Goal: Task Accomplishment & Management: Use online tool/utility

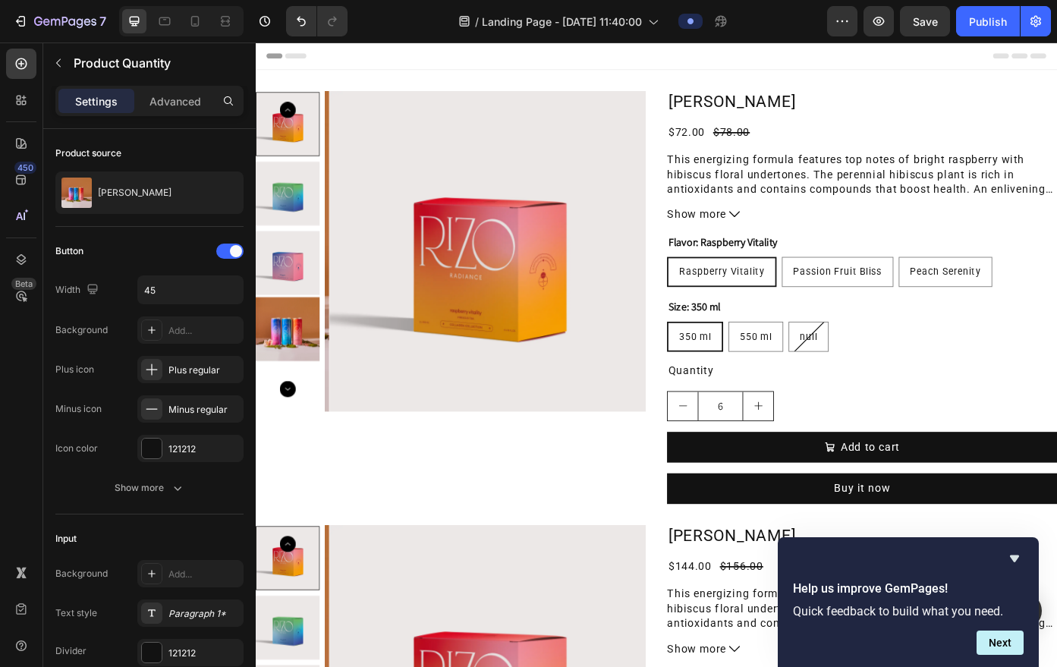
scroll to position [402, 0]
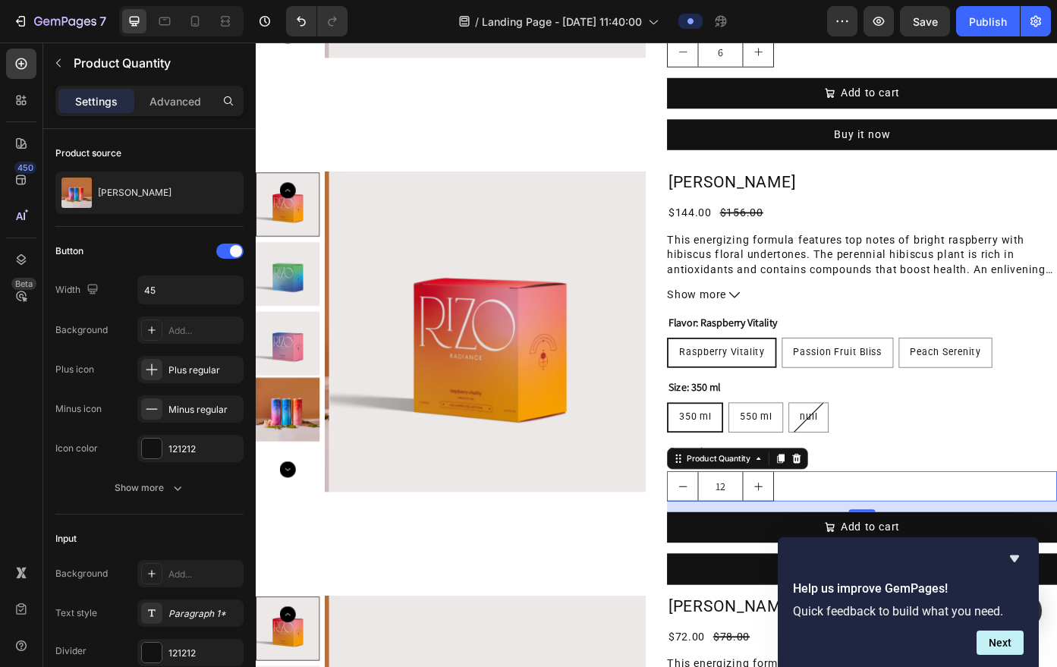
click at [776, 32] on div "/ Landing Page - [DATE] 11:40:00" at bounding box center [594, 21] width 468 height 30
click at [20, 181] on icon at bounding box center [21, 179] width 15 height 15
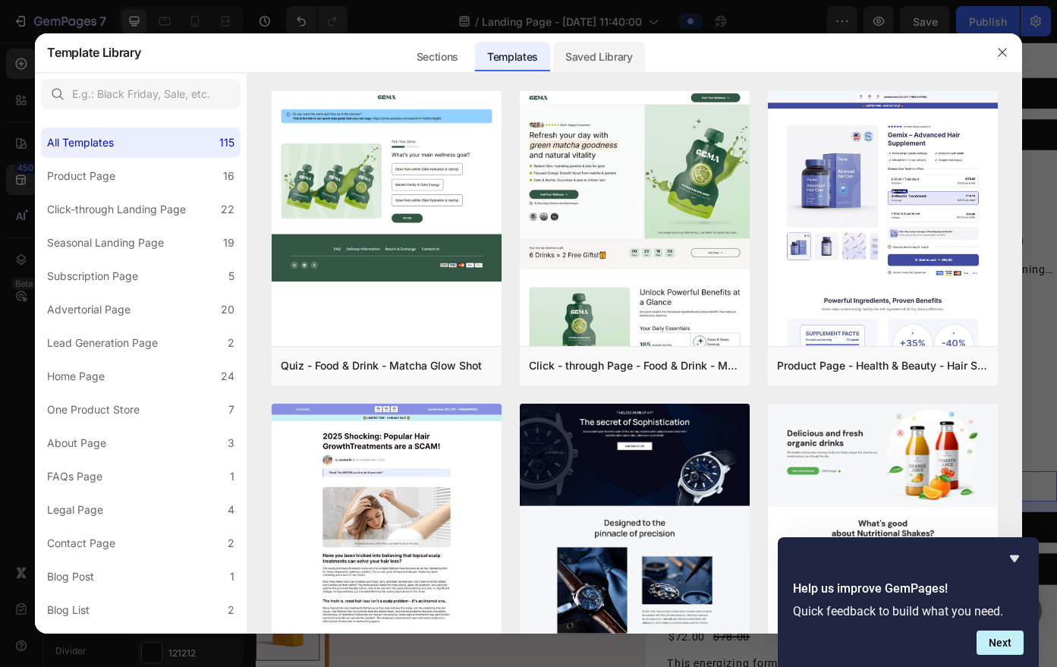
click at [572, 66] on div "Saved Library" at bounding box center [599, 57] width 92 height 30
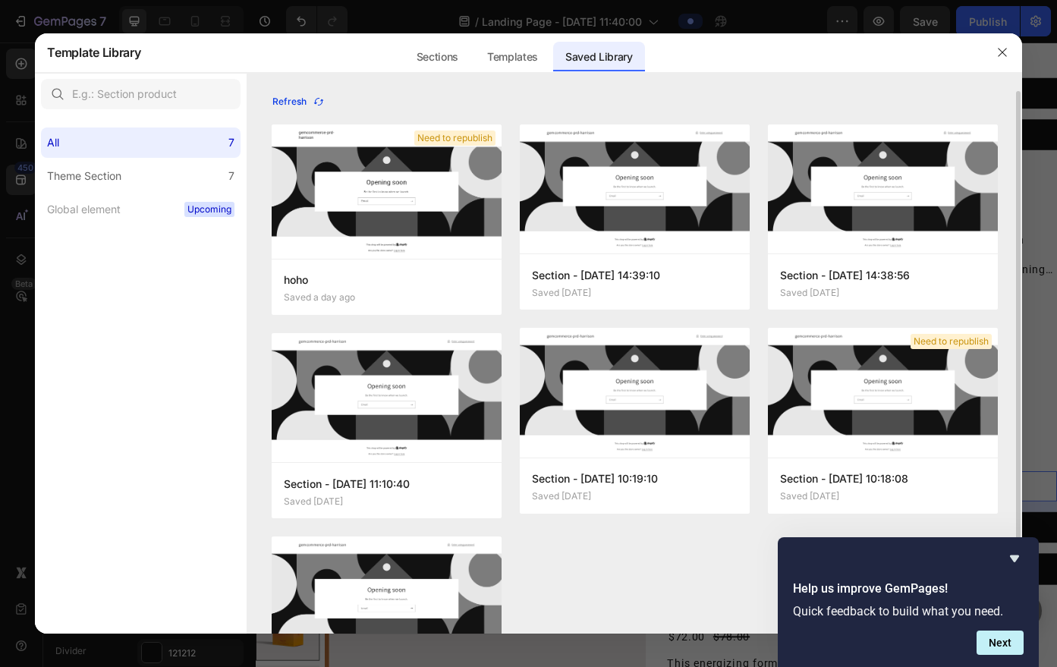
click at [320, 96] on icon "button" at bounding box center [319, 102] width 12 height 12
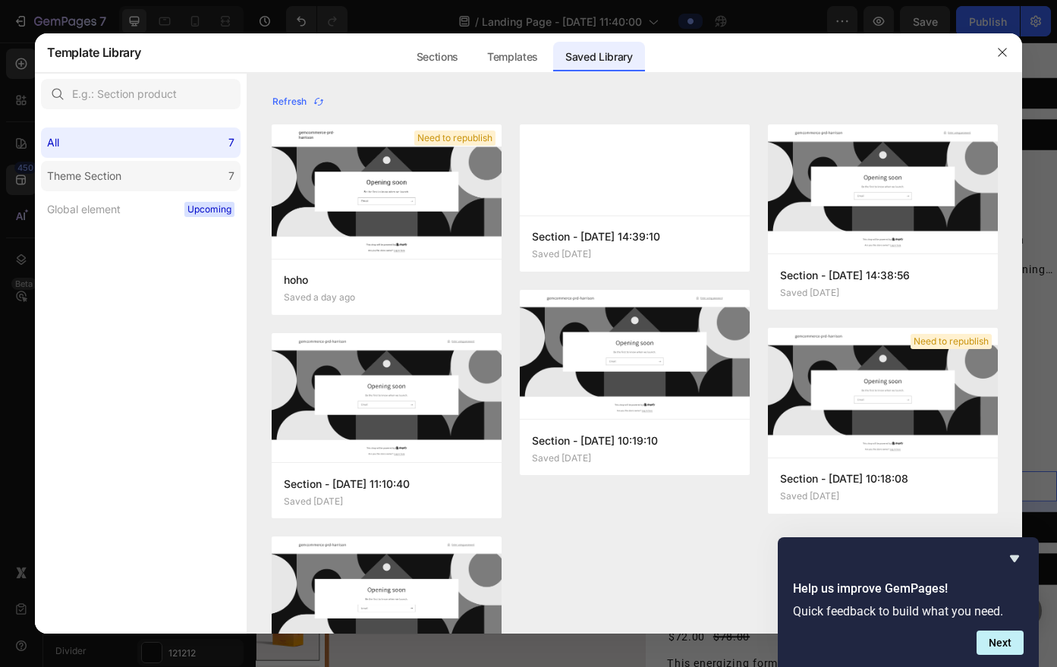
click at [146, 181] on label "Theme Section 7" at bounding box center [141, 176] width 200 height 30
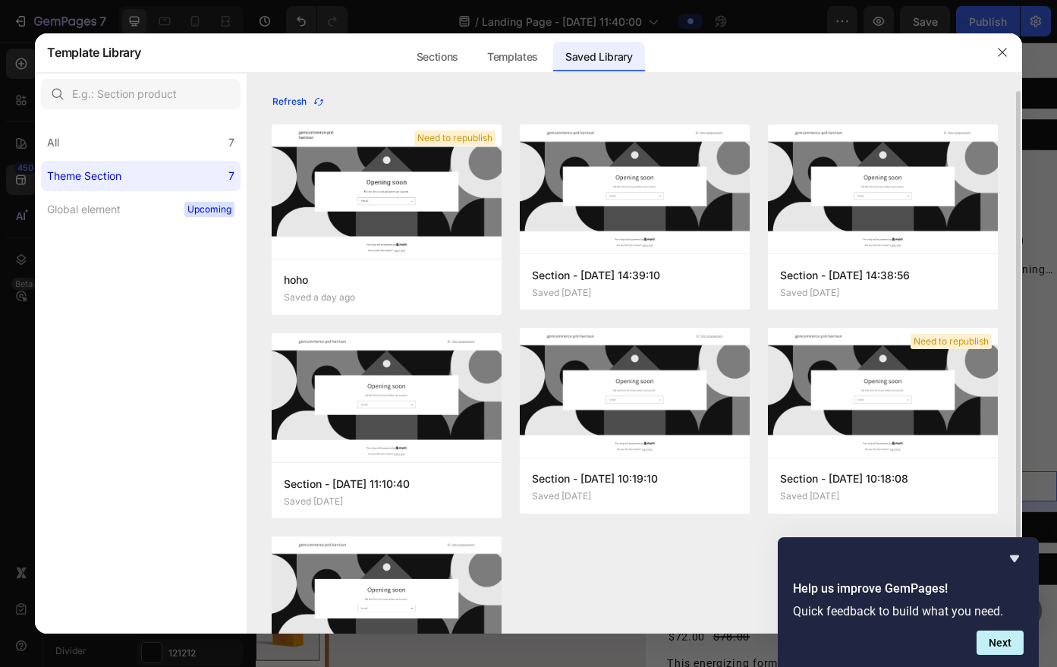
click at [317, 107] on icon "button" at bounding box center [319, 102] width 12 height 12
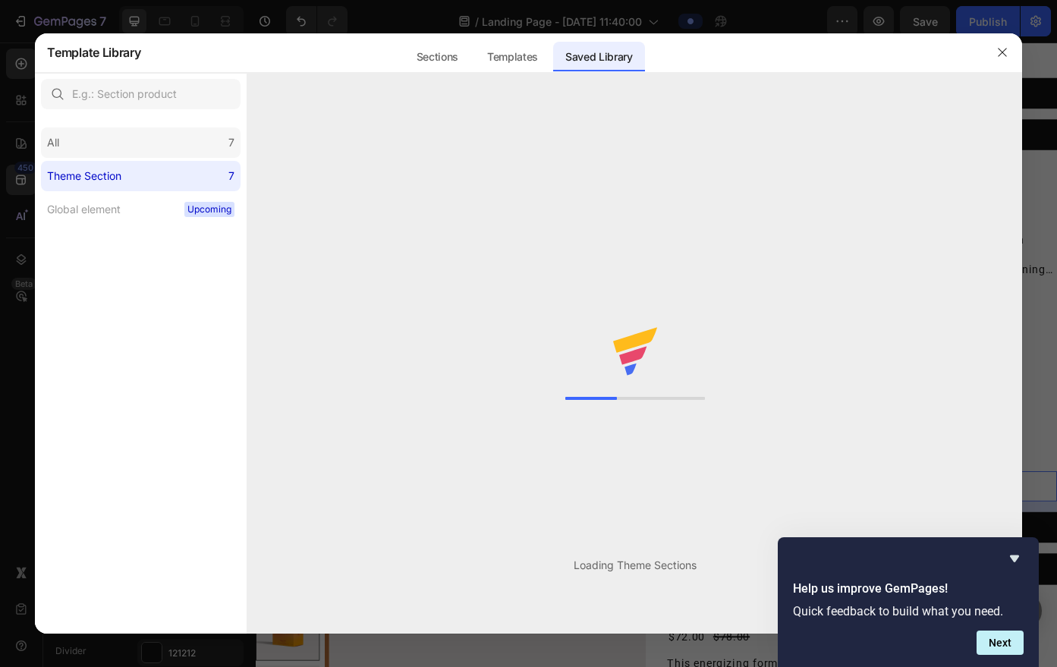
click at [187, 135] on div "All 7" at bounding box center [141, 143] width 200 height 30
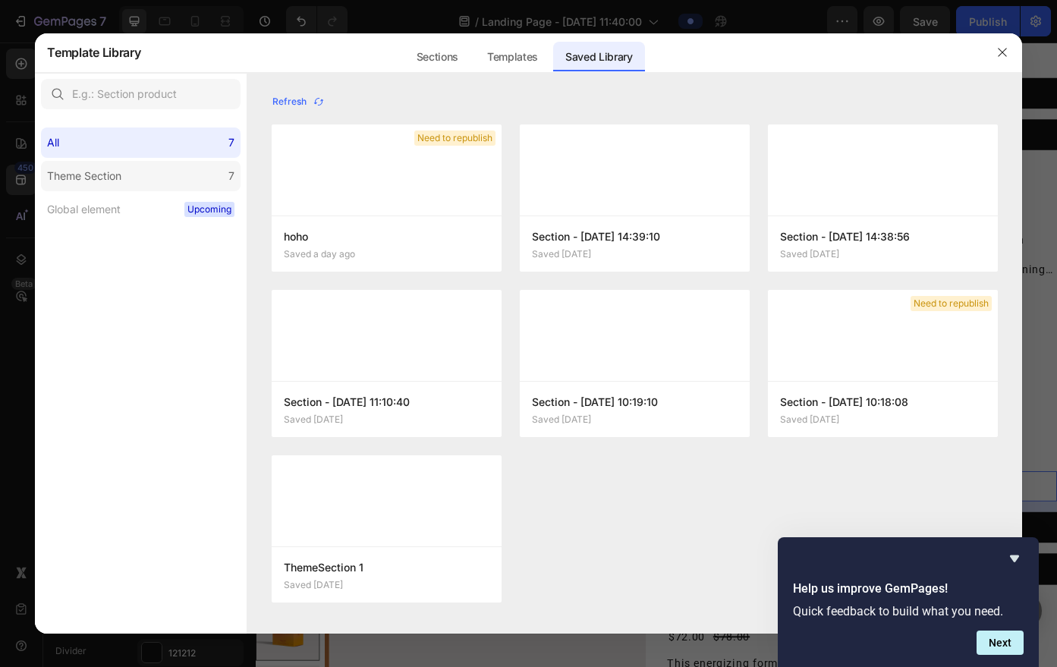
click at [170, 169] on label "Theme Section 7" at bounding box center [141, 176] width 200 height 30
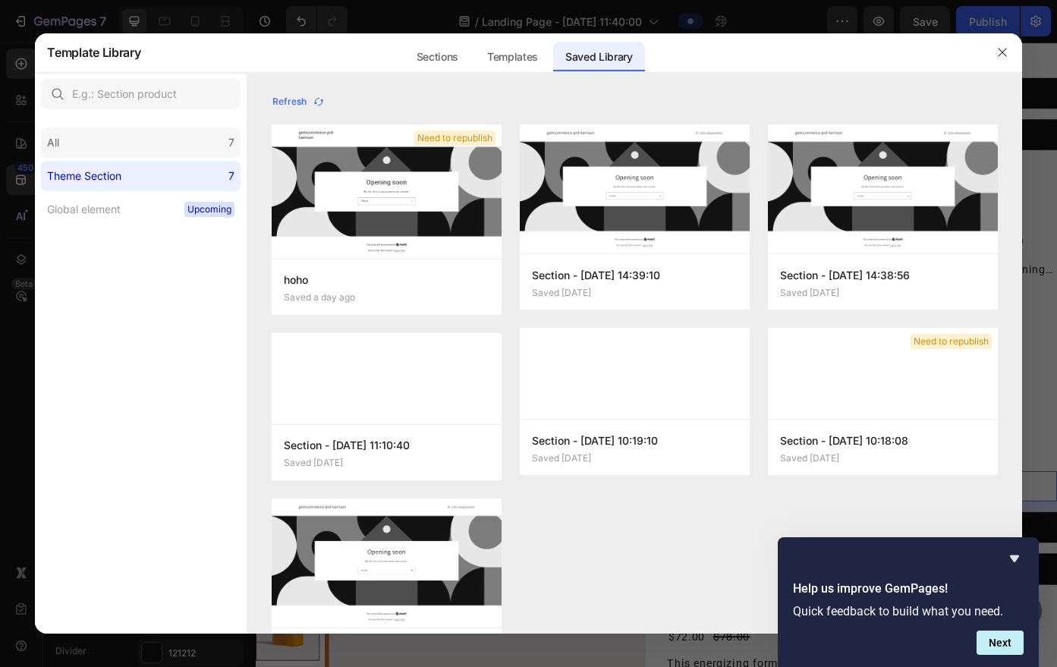
click at [184, 128] on div "All 7" at bounding box center [141, 143] width 200 height 30
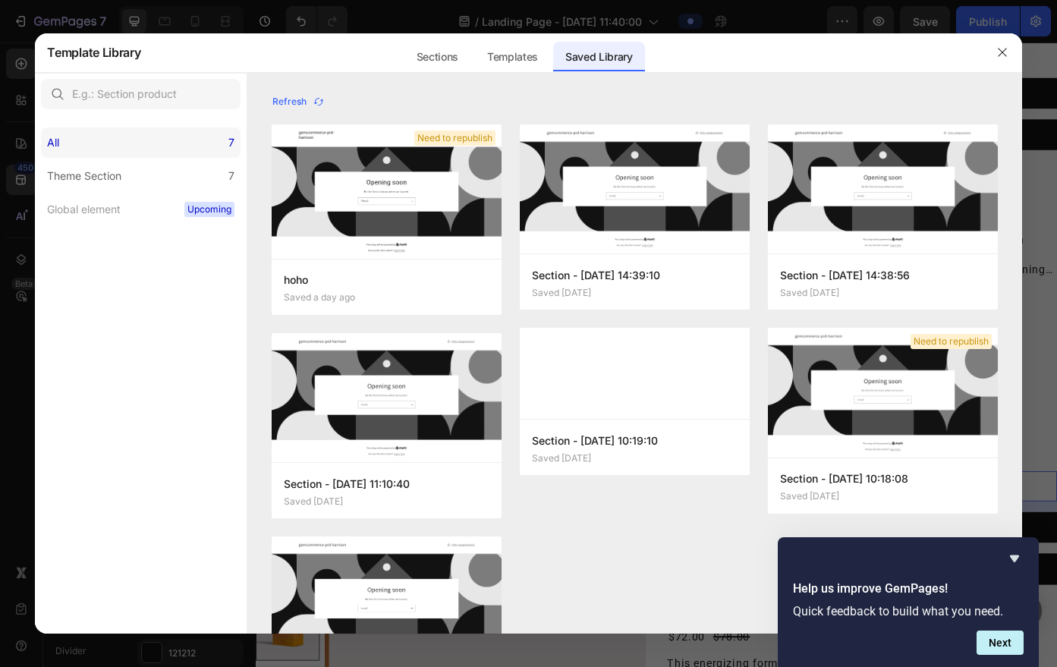
click at [169, 155] on div "All 7" at bounding box center [141, 143] width 200 height 30
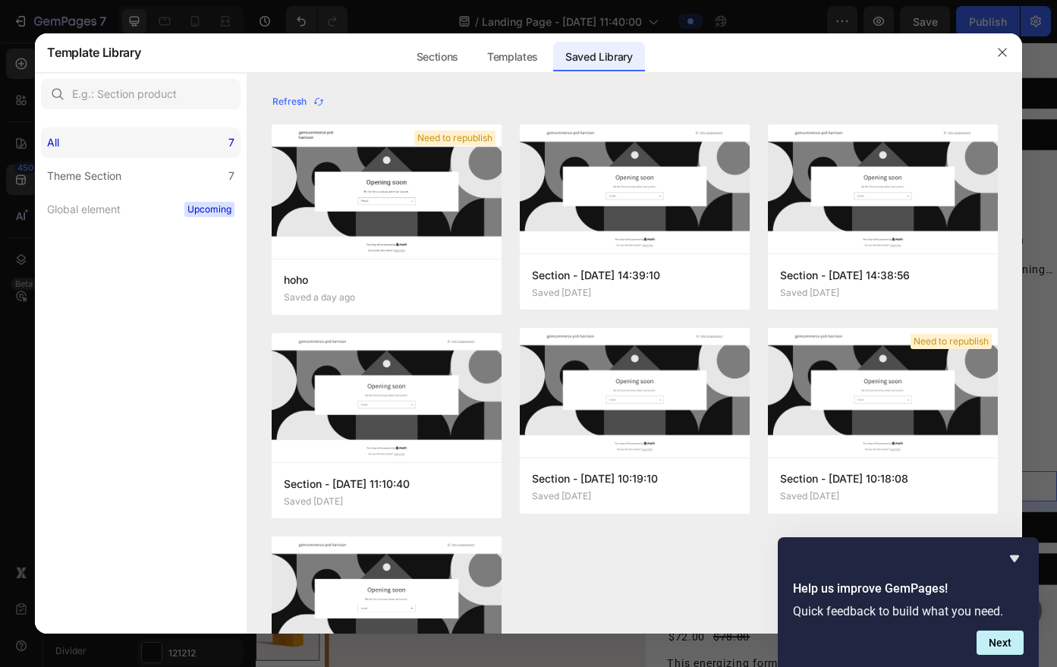
click at [174, 140] on div "All 7" at bounding box center [141, 143] width 200 height 30
click at [162, 166] on label "Theme Section 7" at bounding box center [141, 176] width 200 height 30
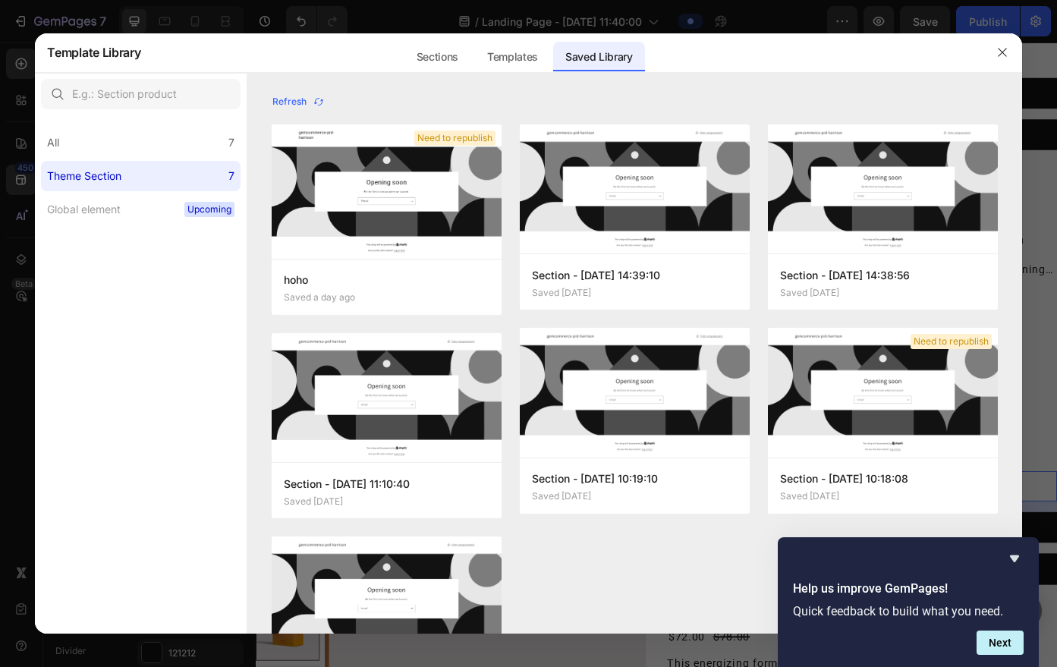
click at [193, 119] on div "All 7 Theme Section 7 Global element Upcoming" at bounding box center [141, 169] width 212 height 109
click at [183, 145] on div "All 7" at bounding box center [141, 143] width 200 height 30
click at [175, 162] on label "Theme Section 7" at bounding box center [141, 176] width 200 height 30
click at [184, 146] on div "All 7" at bounding box center [141, 143] width 200 height 30
click at [169, 194] on label "Global element Upcoming" at bounding box center [141, 209] width 200 height 30
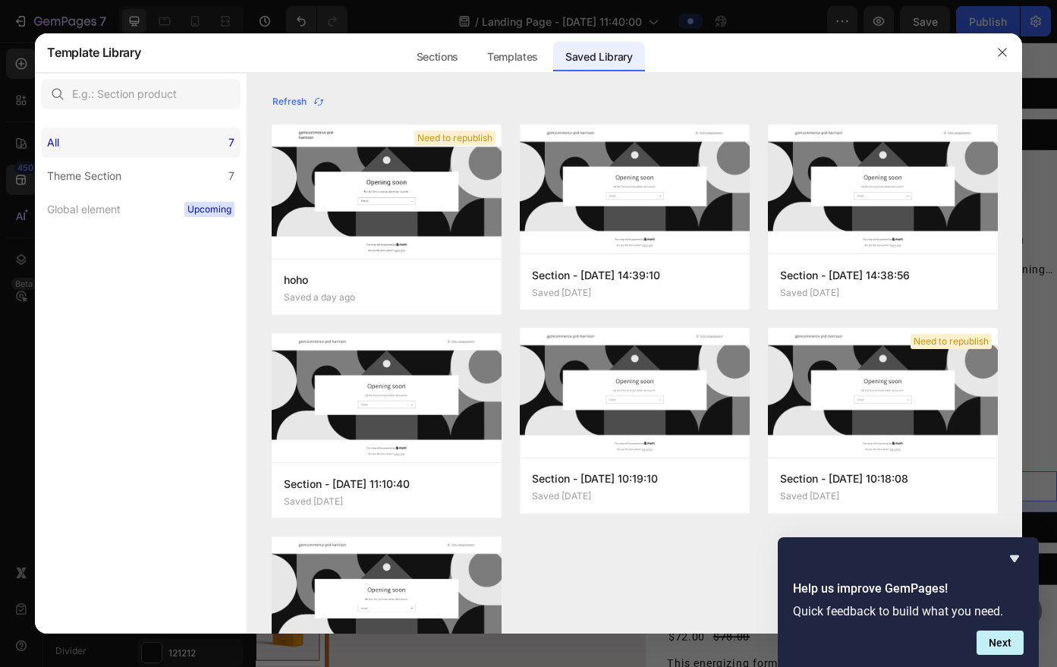
click at [187, 151] on div "All 7" at bounding box center [141, 143] width 200 height 30
click at [172, 181] on label "Theme Section 7" at bounding box center [141, 176] width 200 height 30
click at [184, 143] on div "All 7" at bounding box center [141, 143] width 200 height 30
click at [174, 171] on label "Theme Section 7" at bounding box center [141, 176] width 200 height 30
click at [188, 143] on div "All 7" at bounding box center [141, 143] width 200 height 30
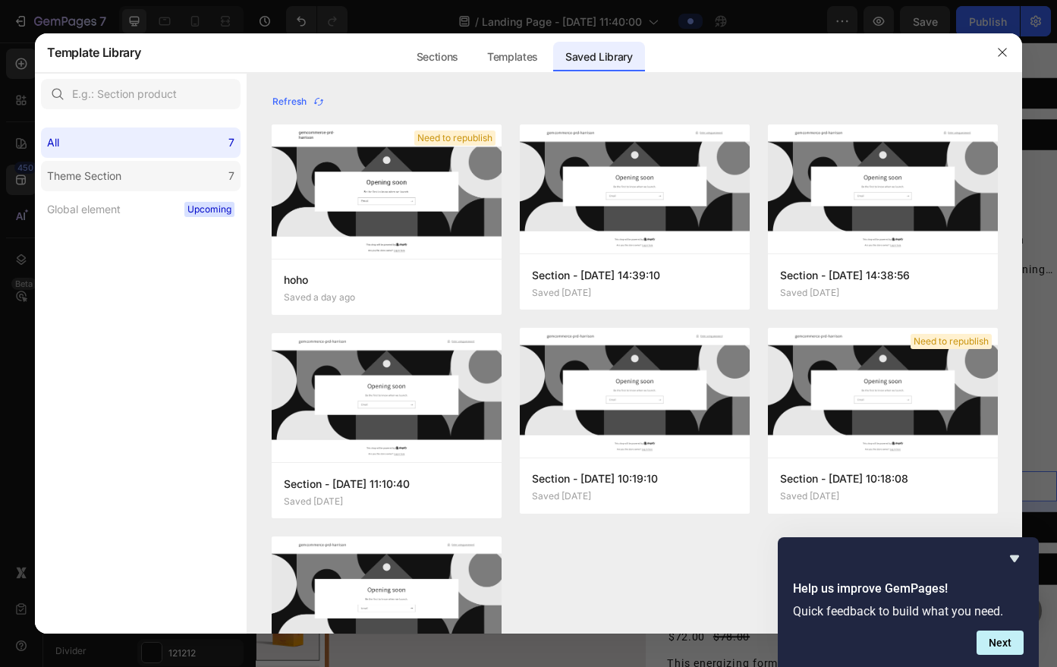
click at [181, 169] on label "Theme Section 7" at bounding box center [141, 176] width 200 height 30
click at [191, 148] on div "All 7" at bounding box center [141, 143] width 200 height 30
click at [186, 175] on label "Theme Section 7" at bounding box center [141, 176] width 200 height 30
click at [205, 138] on div "All 7" at bounding box center [141, 143] width 200 height 30
click at [200, 163] on label "Theme Section 7" at bounding box center [141, 176] width 200 height 30
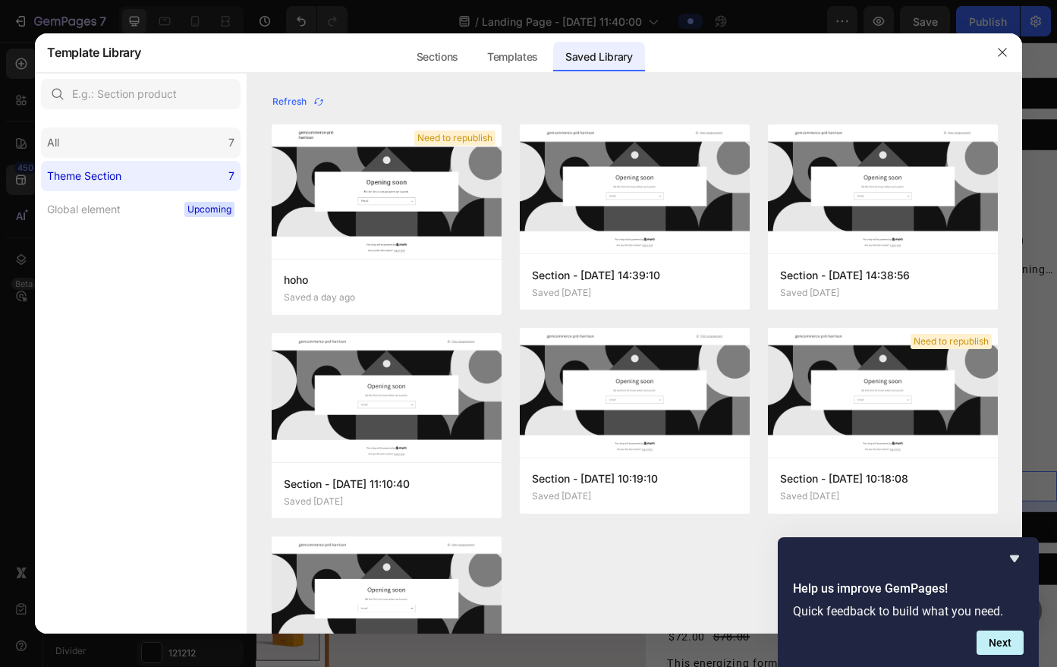
click at [209, 146] on div "All 7" at bounding box center [141, 143] width 200 height 30
click at [202, 164] on label "Theme Section 7" at bounding box center [141, 176] width 200 height 30
click at [1019, 560] on icon "Hide survey" at bounding box center [1015, 559] width 18 height 18
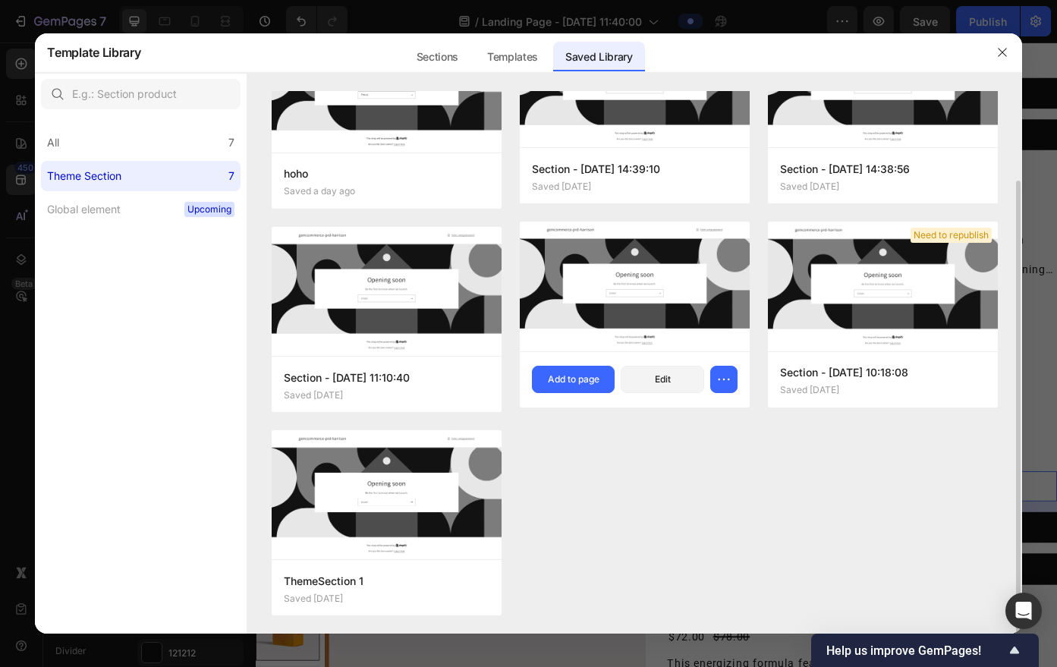
scroll to position [0, 0]
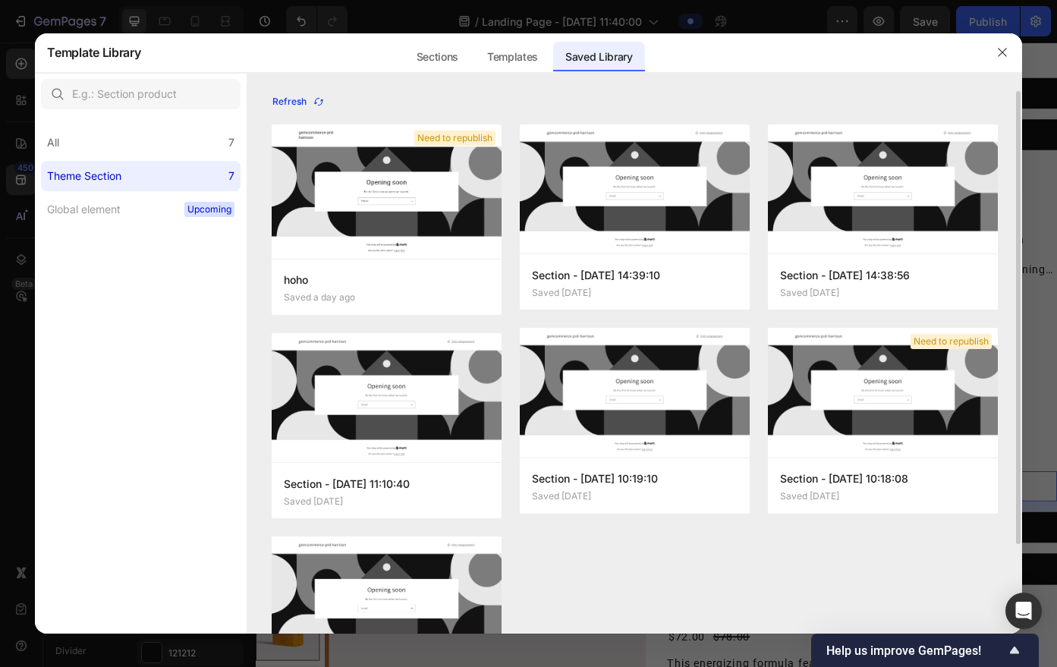
click at [321, 107] on icon "button" at bounding box center [319, 102] width 12 height 12
click at [474, 280] on icon "button" at bounding box center [475, 286] width 15 height 15
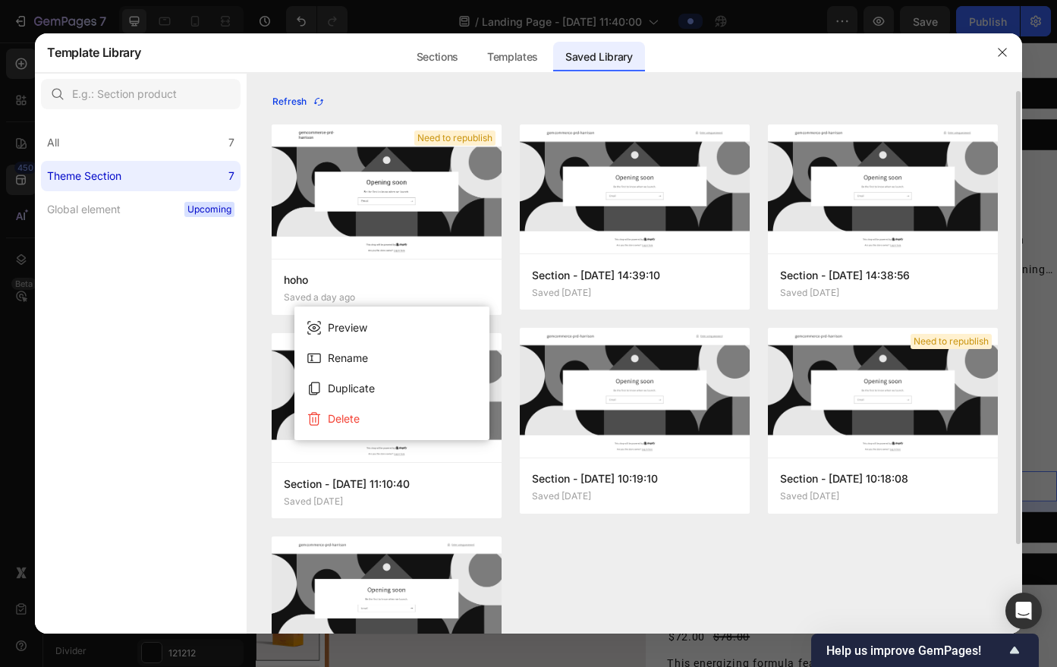
click at [307, 102] on div "Refresh" at bounding box center [298, 102] width 52 height 14
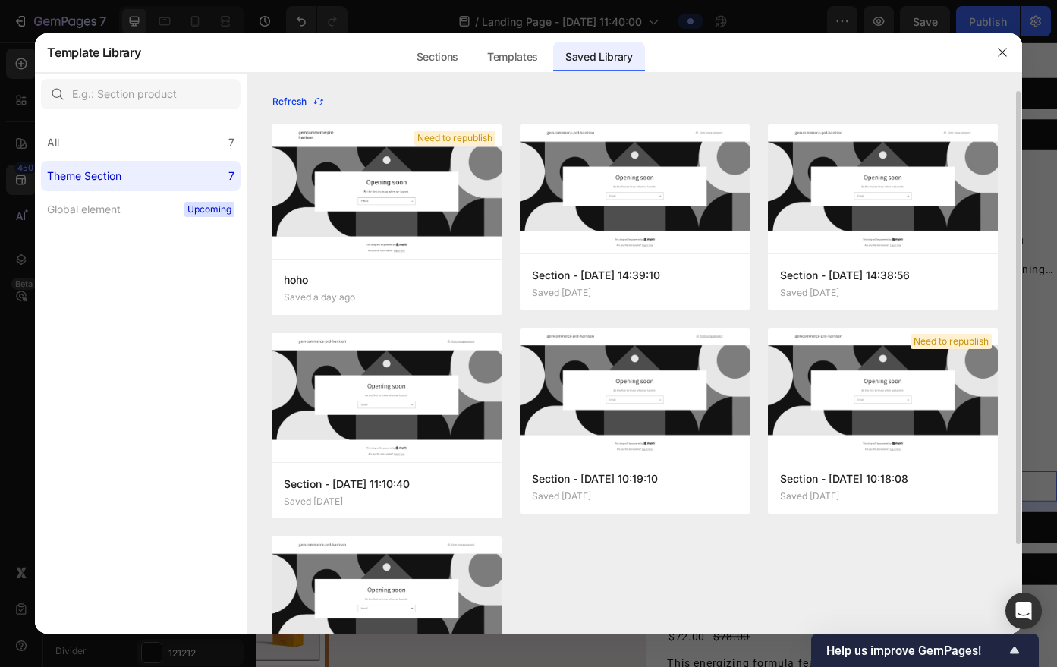
click at [298, 99] on div "Refresh" at bounding box center [298, 102] width 52 height 14
click at [146, 219] on label "Global element Upcoming" at bounding box center [141, 209] width 200 height 30
click at [153, 185] on label "Theme Section 7" at bounding box center [141, 176] width 200 height 30
click at [162, 146] on div "All 7" at bounding box center [141, 143] width 200 height 30
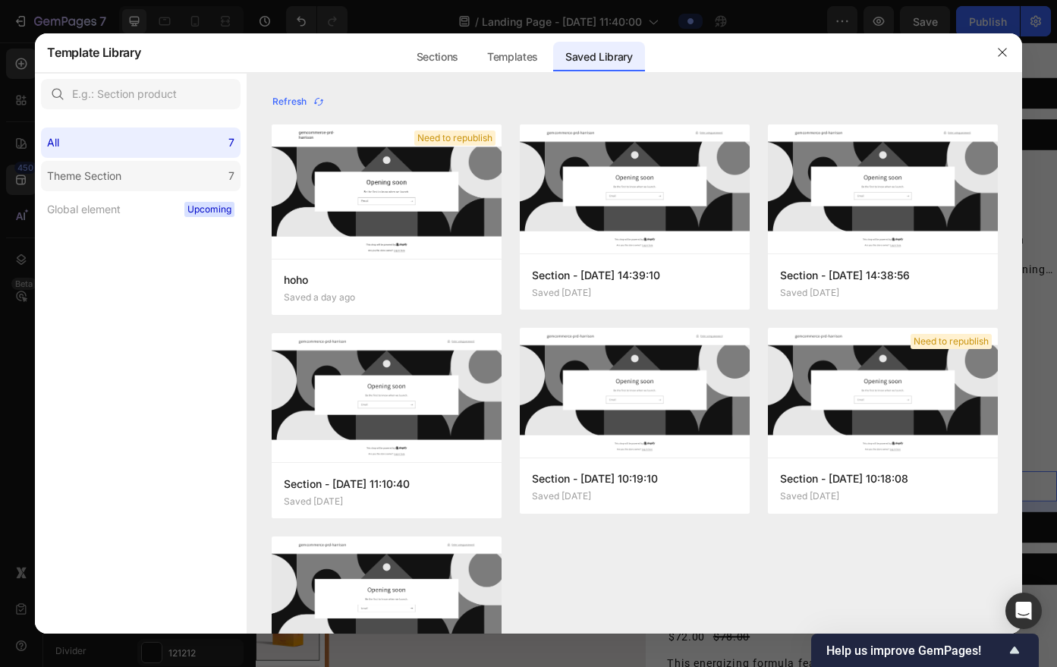
click at [153, 164] on label "Theme Section 7" at bounding box center [141, 176] width 200 height 30
click at [158, 155] on div "All 7" at bounding box center [141, 143] width 200 height 30
click at [164, 153] on div "All 7" at bounding box center [141, 143] width 200 height 30
click at [162, 166] on label "Theme Section 7" at bounding box center [141, 176] width 200 height 30
click at [165, 140] on div "All 7" at bounding box center [141, 143] width 200 height 30
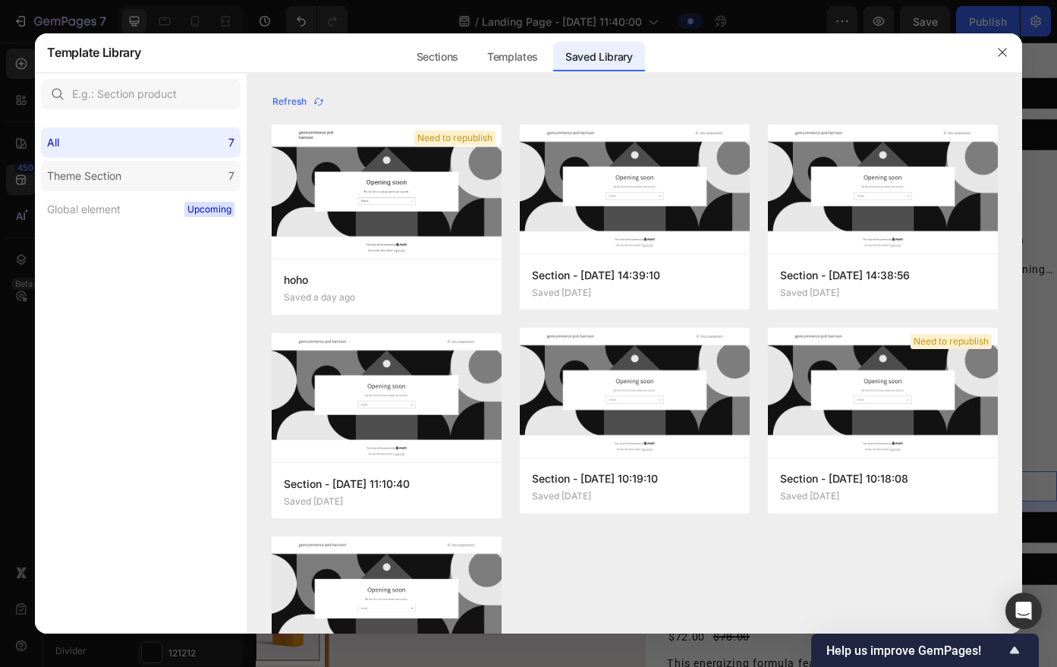
click at [159, 174] on label "Theme Section 7" at bounding box center [141, 176] width 200 height 30
click at [174, 134] on div "All 7" at bounding box center [141, 143] width 200 height 30
click at [165, 158] on div "All 7 Theme Section 7 Global element Upcoming" at bounding box center [141, 169] width 212 height 109
click at [180, 122] on div "All 7 Theme Section 7 Global element Upcoming" at bounding box center [141, 169] width 212 height 109
click at [168, 165] on label "Theme Section 7" at bounding box center [141, 176] width 200 height 30
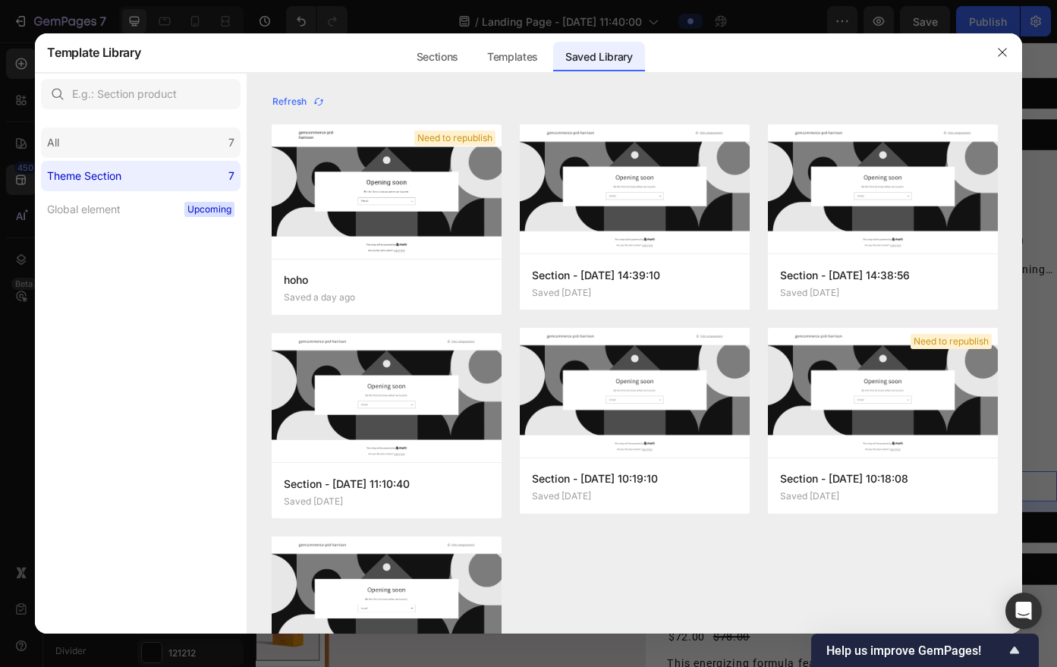
click at [178, 135] on div "All 7" at bounding box center [141, 143] width 200 height 30
click at [169, 170] on label "Theme Section 7" at bounding box center [141, 176] width 200 height 30
click at [183, 138] on div "All 7" at bounding box center [141, 143] width 200 height 30
click at [175, 174] on label "Theme Section 7" at bounding box center [141, 176] width 200 height 30
click at [187, 137] on div "All 7" at bounding box center [141, 143] width 200 height 30
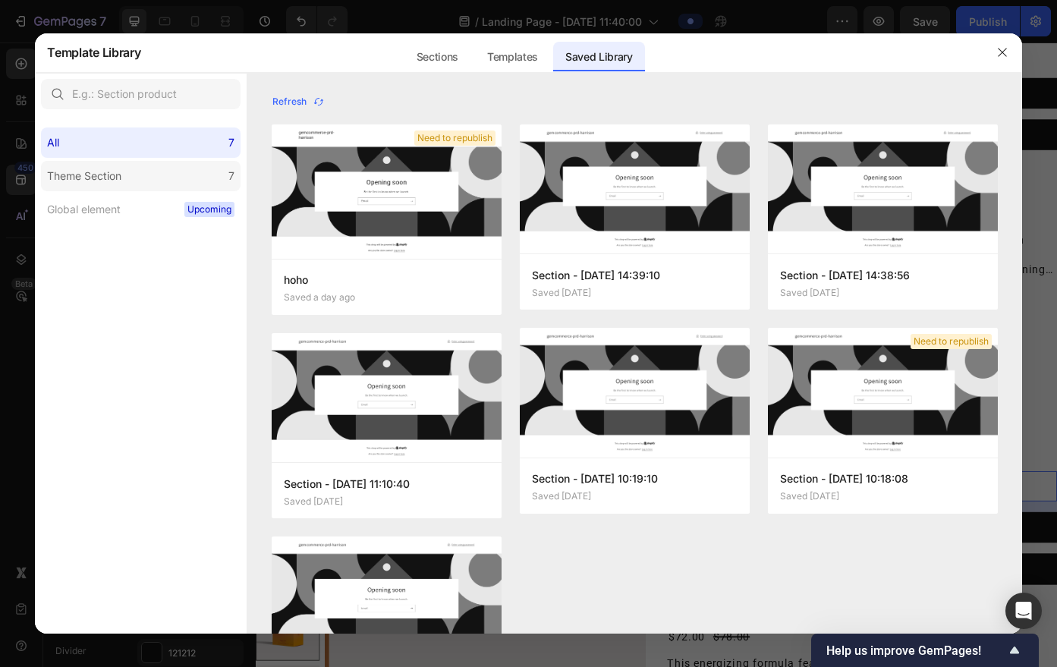
click at [178, 176] on label "Theme Section 7" at bounding box center [141, 176] width 200 height 30
drag, startPoint x: 187, startPoint y: 137, endPoint x: 182, endPoint y: 150, distance: 13.7
click at [187, 137] on div "All 7" at bounding box center [141, 143] width 200 height 30
click at [177, 167] on label "Theme Section 7" at bounding box center [141, 176] width 200 height 30
click at [186, 140] on div "All 7" at bounding box center [141, 143] width 200 height 30
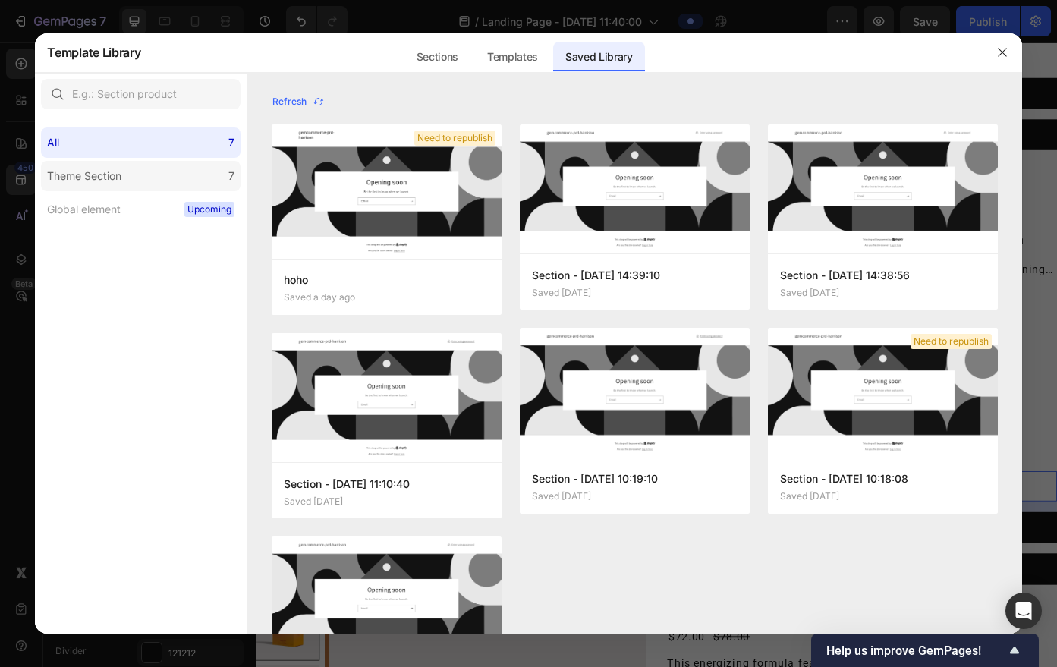
click at [178, 169] on label "Theme Section 7" at bounding box center [141, 176] width 200 height 30
click at [181, 146] on div "All 7" at bounding box center [141, 143] width 200 height 30
click at [169, 175] on label "Theme Section 7" at bounding box center [141, 176] width 200 height 30
click at [177, 137] on div "All 7" at bounding box center [141, 143] width 200 height 30
click at [170, 161] on label "Theme Section 7" at bounding box center [141, 176] width 200 height 30
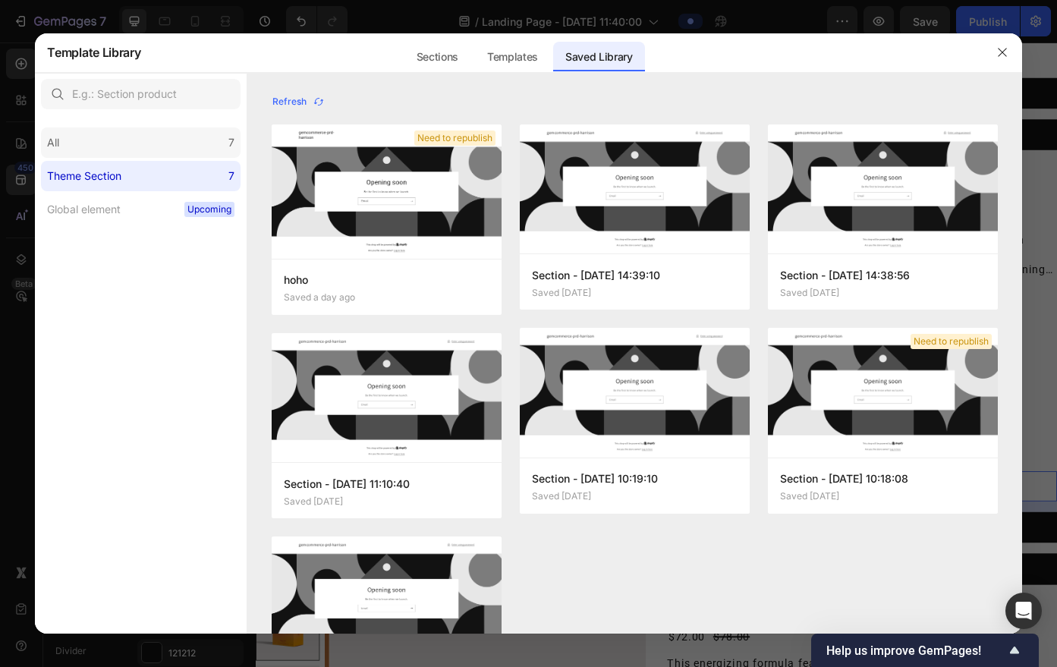
click at [175, 144] on div "All 7" at bounding box center [141, 143] width 200 height 30
click at [165, 175] on label "Theme Section 7" at bounding box center [141, 176] width 200 height 30
click at [173, 149] on div "All 7" at bounding box center [141, 143] width 200 height 30
click at [166, 176] on label "Theme Section 7" at bounding box center [141, 176] width 200 height 30
click at [174, 153] on div "All 7" at bounding box center [141, 143] width 200 height 30
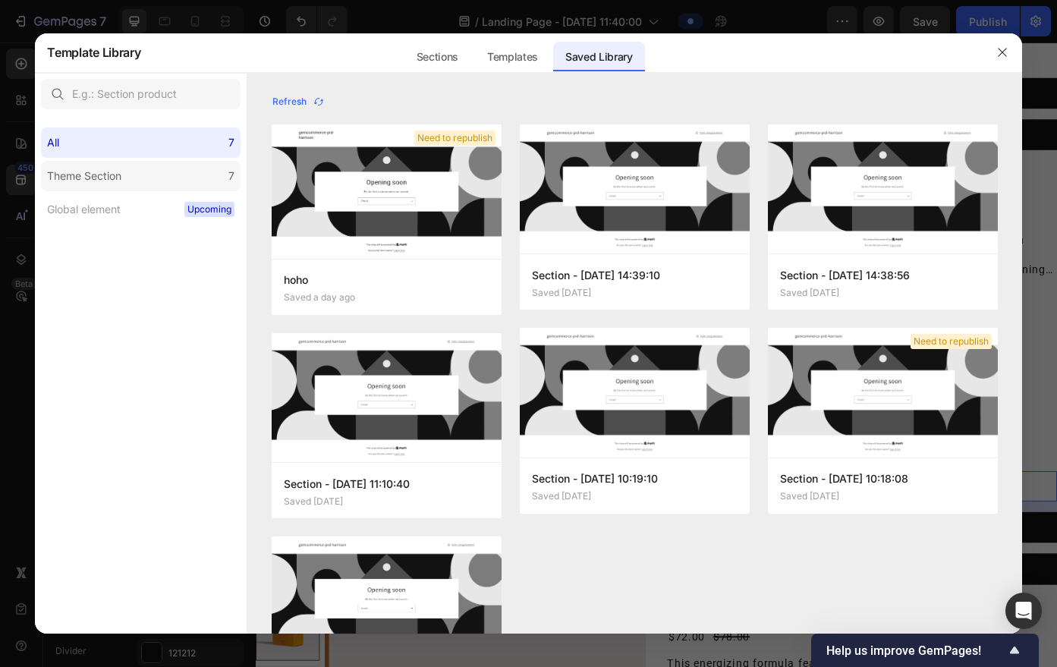
click at [169, 177] on label "Theme Section 7" at bounding box center [141, 176] width 200 height 30
click at [177, 152] on div "All 7" at bounding box center [141, 143] width 200 height 30
click at [168, 184] on label "Theme Section 7" at bounding box center [141, 176] width 200 height 30
drag, startPoint x: 178, startPoint y: 135, endPoint x: 174, endPoint y: 163, distance: 28.4
click at [178, 136] on div "All 7" at bounding box center [141, 143] width 200 height 30
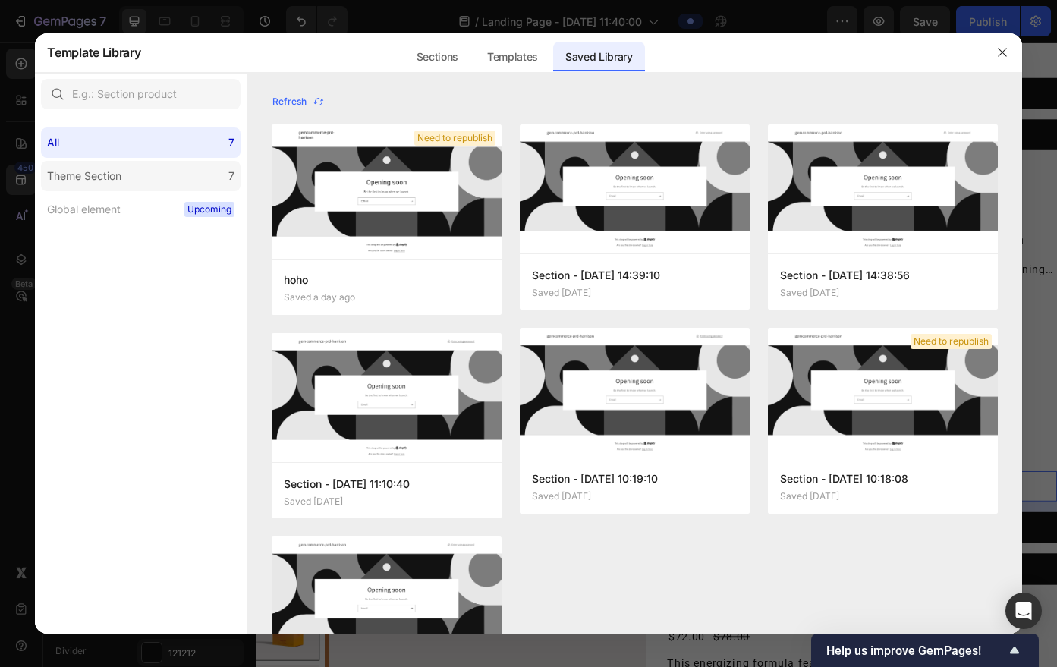
click at [174, 168] on label "Theme Section 7" at bounding box center [141, 176] width 200 height 30
click at [178, 143] on div "All 7" at bounding box center [141, 143] width 200 height 30
click at [175, 152] on div "All 7" at bounding box center [141, 143] width 200 height 30
click at [509, 56] on div "Templates" at bounding box center [512, 57] width 75 height 30
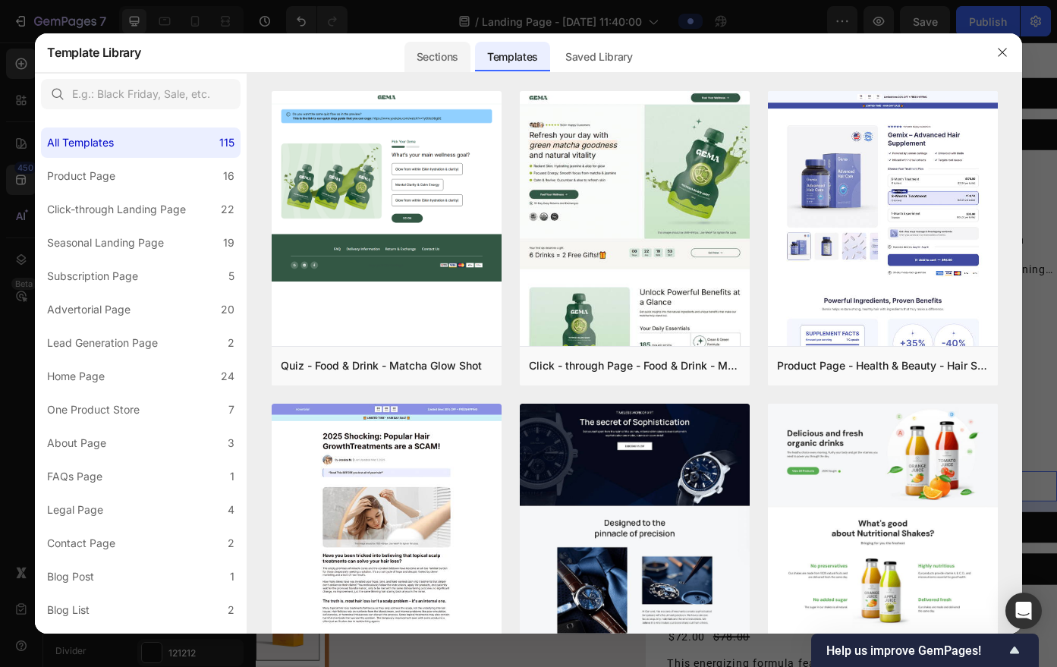
click at [439, 64] on div "Sections" at bounding box center [438, 57] width 66 height 30
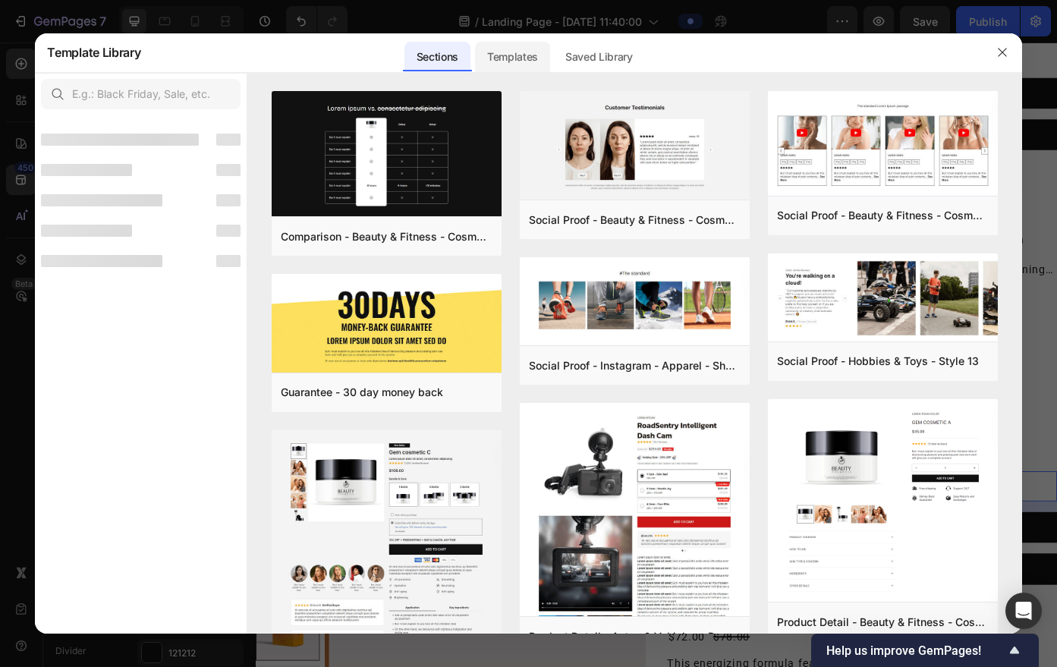
drag, startPoint x: 519, startPoint y: 60, endPoint x: 546, endPoint y: 59, distance: 26.6
click at [519, 61] on div "Templates" at bounding box center [512, 57] width 75 height 30
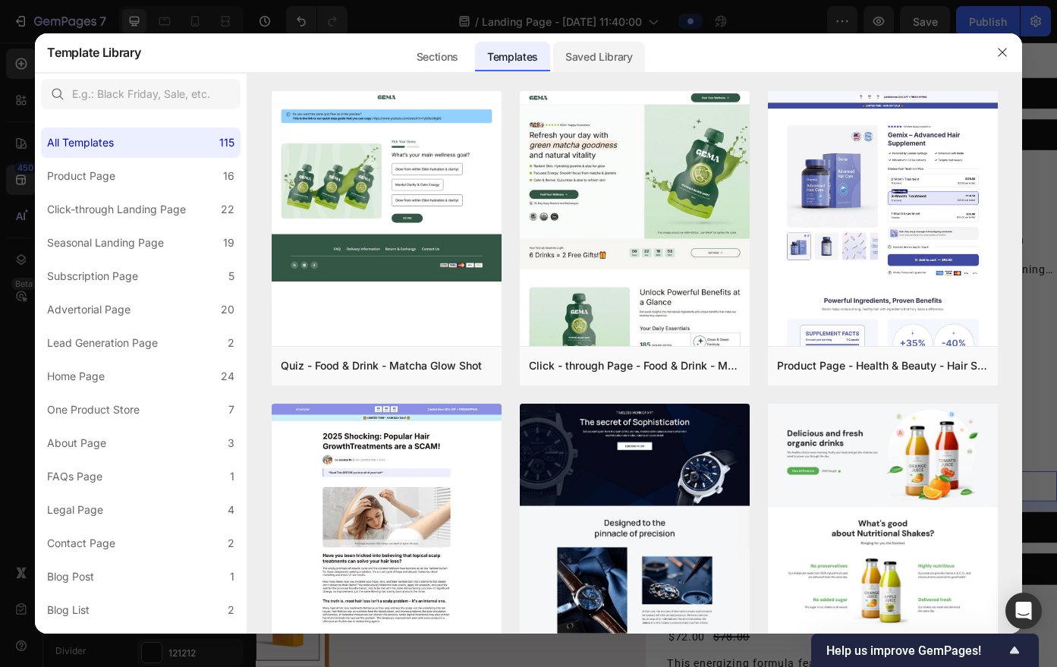
click at [614, 52] on div "Saved Library" at bounding box center [599, 57] width 92 height 30
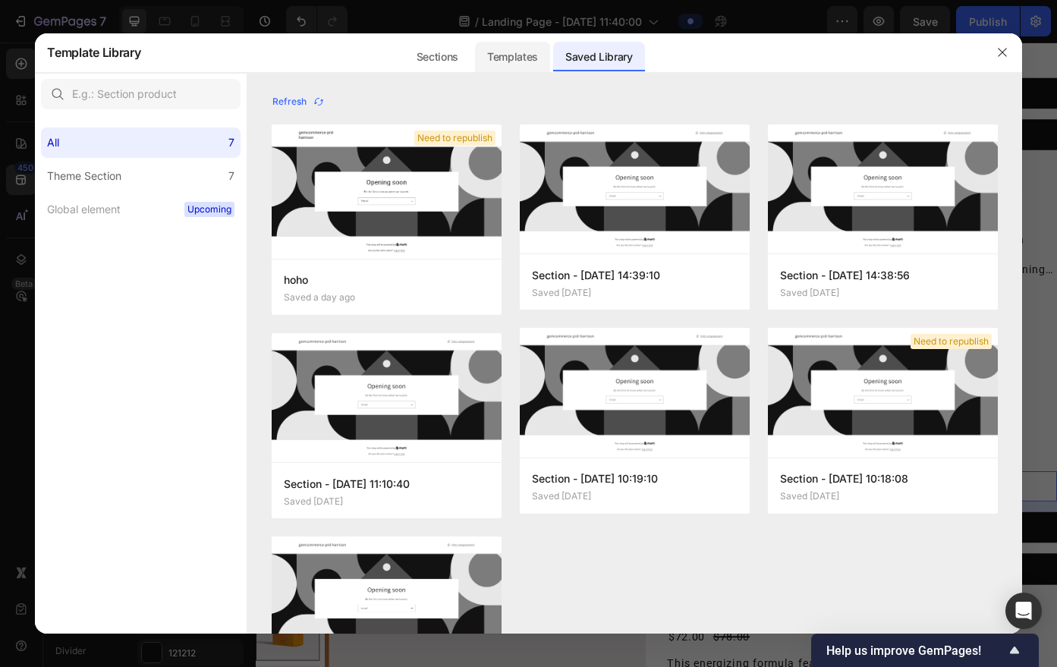
click at [502, 59] on div "Templates" at bounding box center [512, 57] width 75 height 30
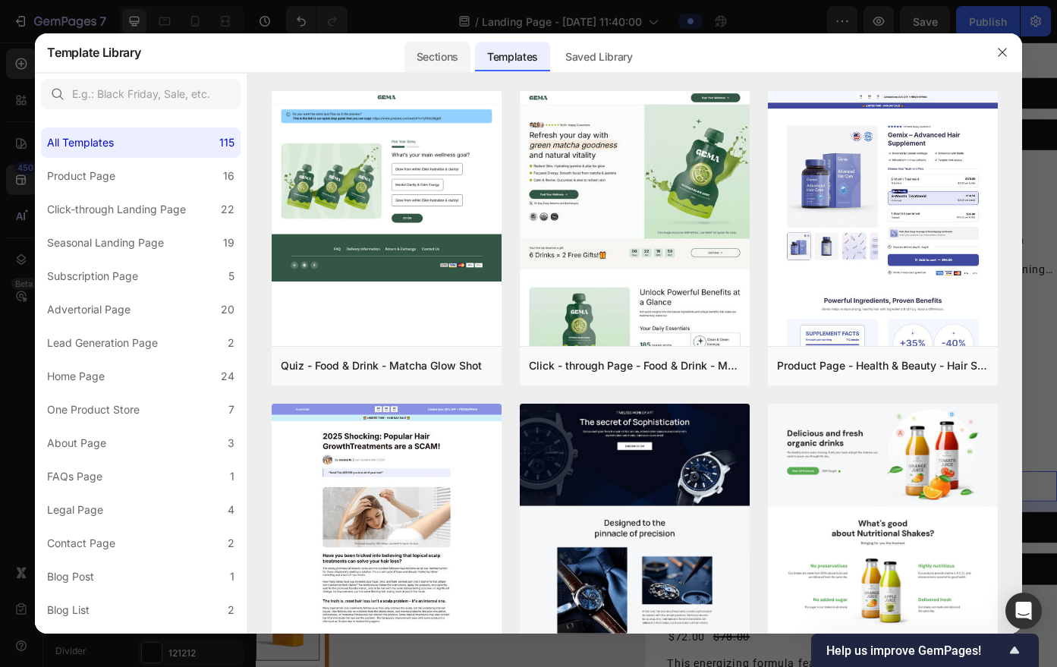
click at [442, 56] on div "Sections" at bounding box center [438, 57] width 66 height 30
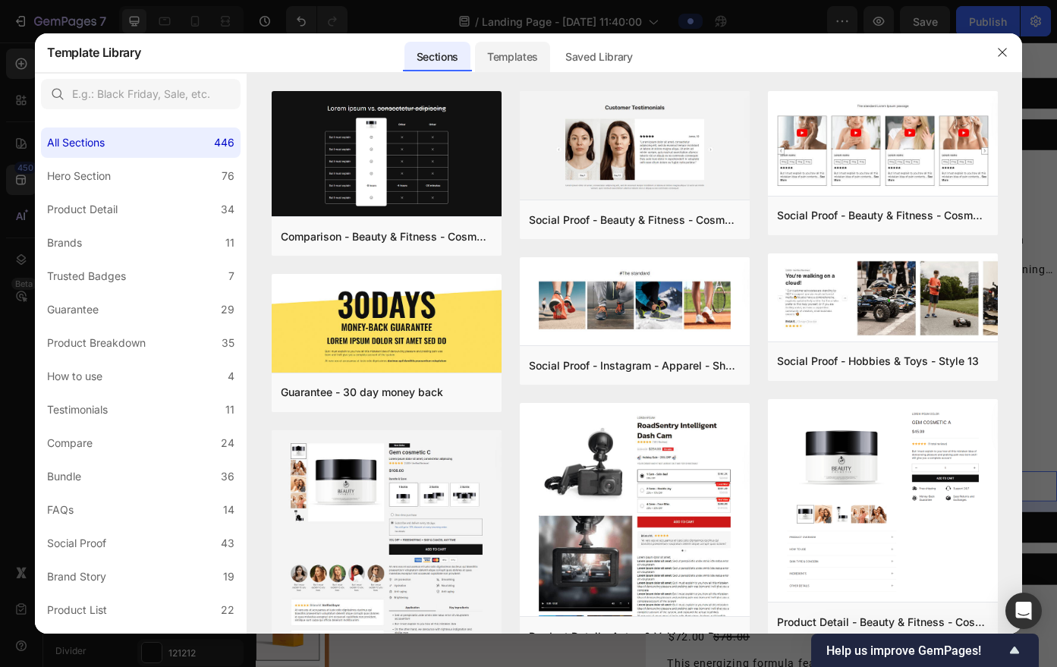
click at [524, 57] on div "Templates" at bounding box center [512, 57] width 75 height 30
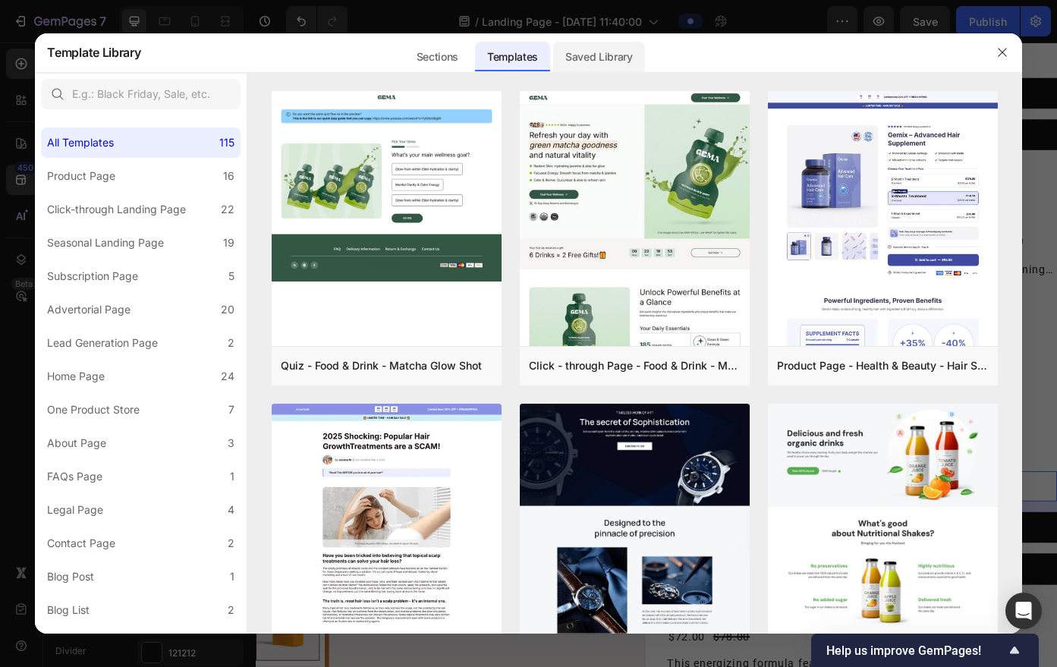
click at [624, 46] on div "Saved Library" at bounding box center [599, 57] width 92 height 30
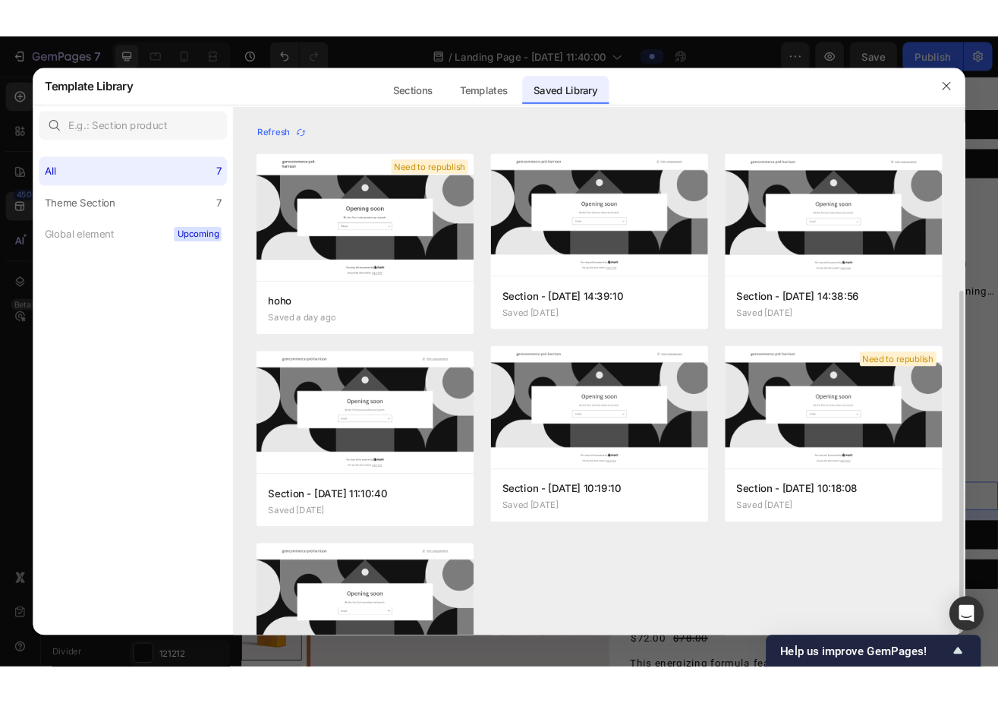
scroll to position [106, 0]
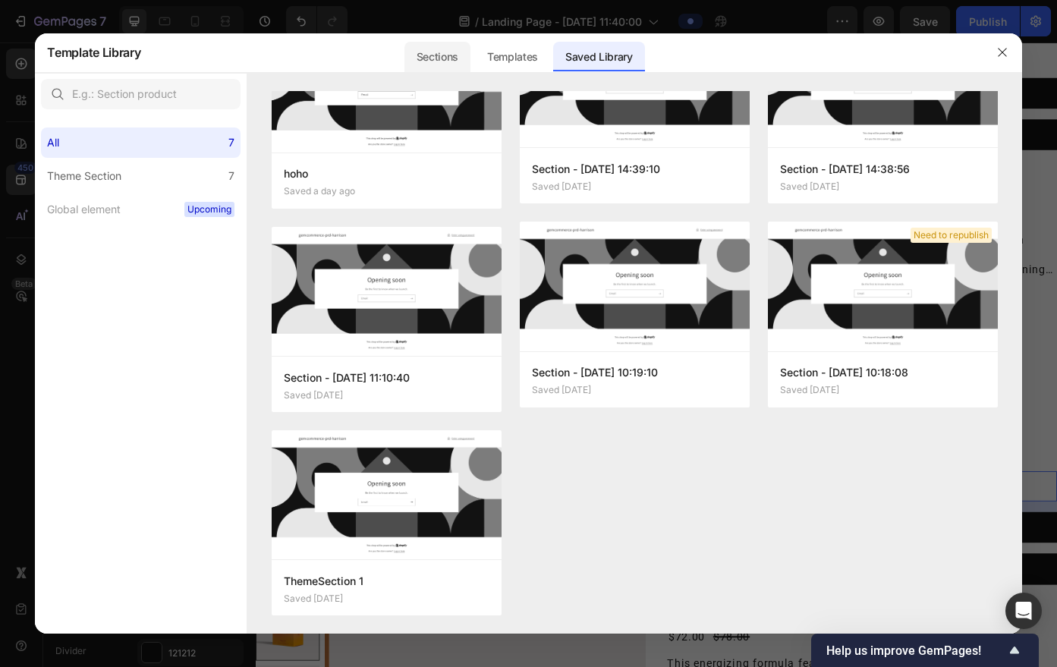
click at [440, 68] on div "Sections" at bounding box center [438, 57] width 66 height 30
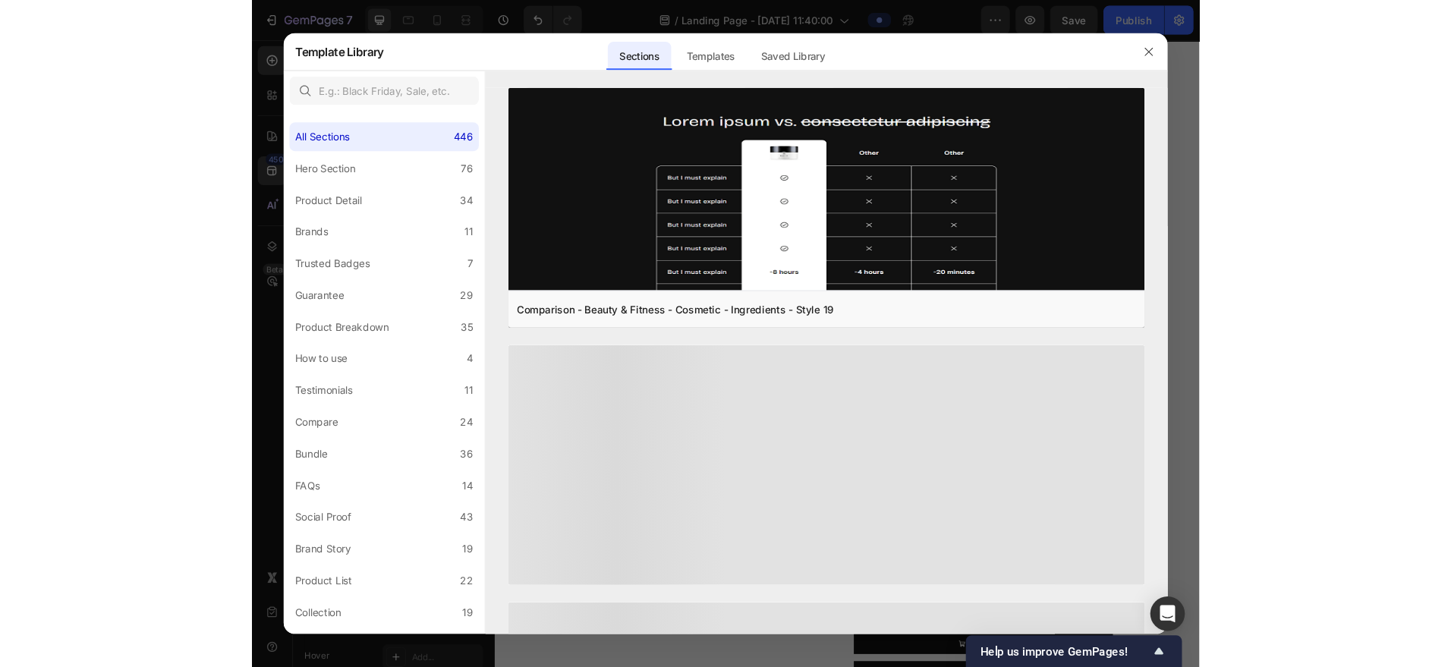
scroll to position [0, 0]
